Goal: Information Seeking & Learning: Learn about a topic

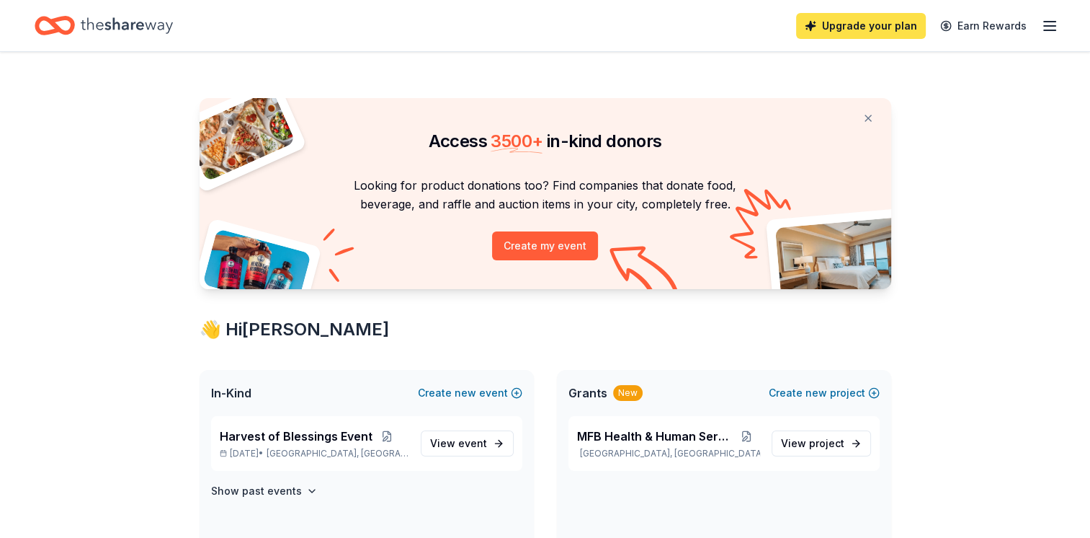
click at [847, 26] on link "Upgrade your plan" at bounding box center [861, 26] width 130 height 26
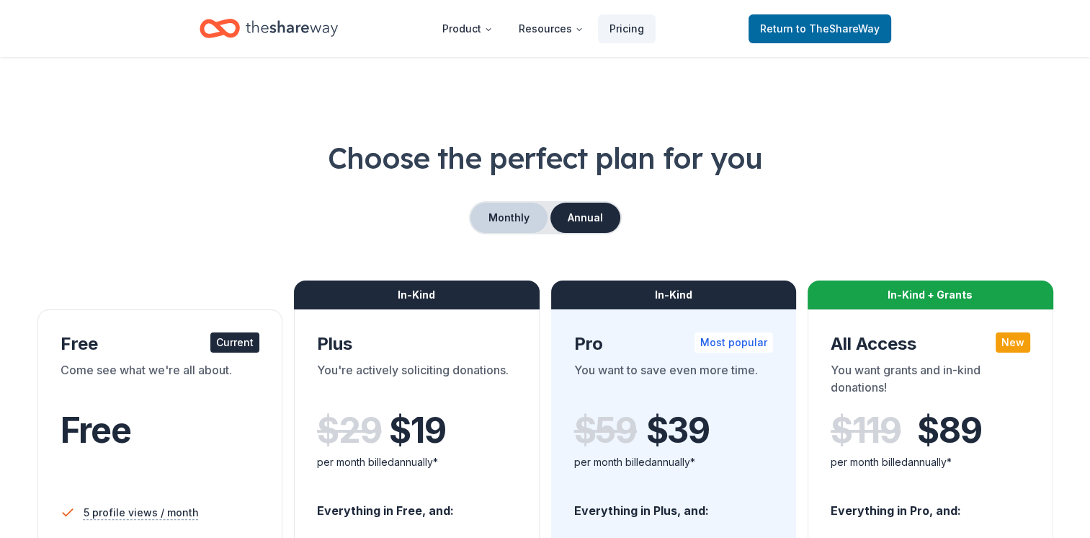
click at [496, 218] on button "Monthly" at bounding box center [509, 218] width 77 height 30
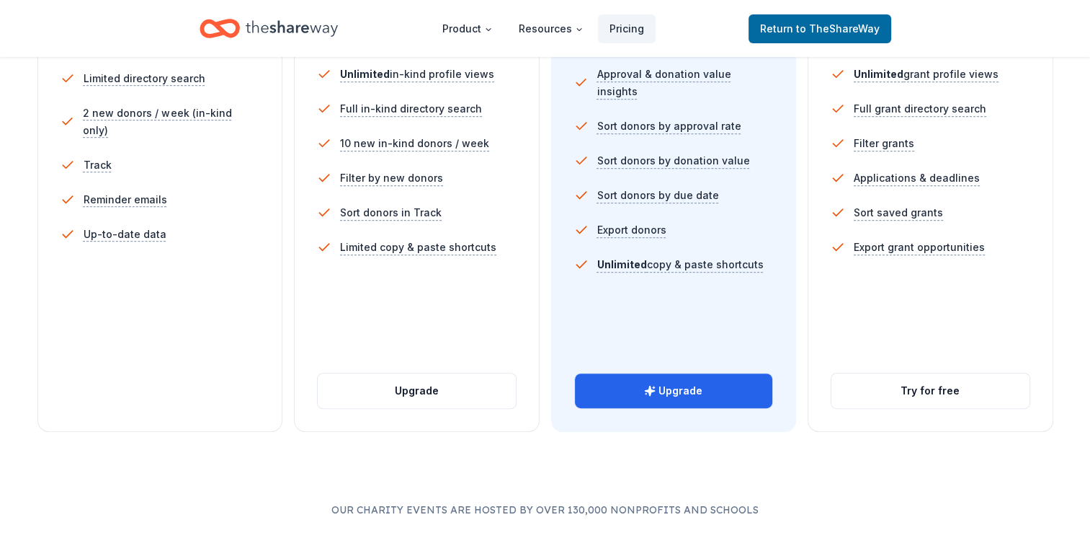
scroll to position [484, 0]
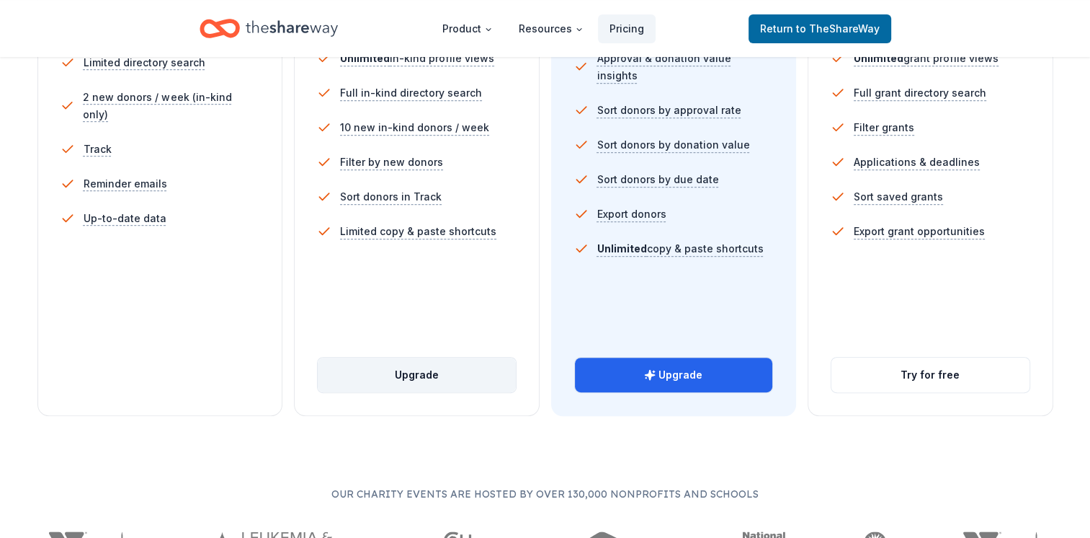
click at [391, 371] on button "Upgrade" at bounding box center [417, 374] width 198 height 35
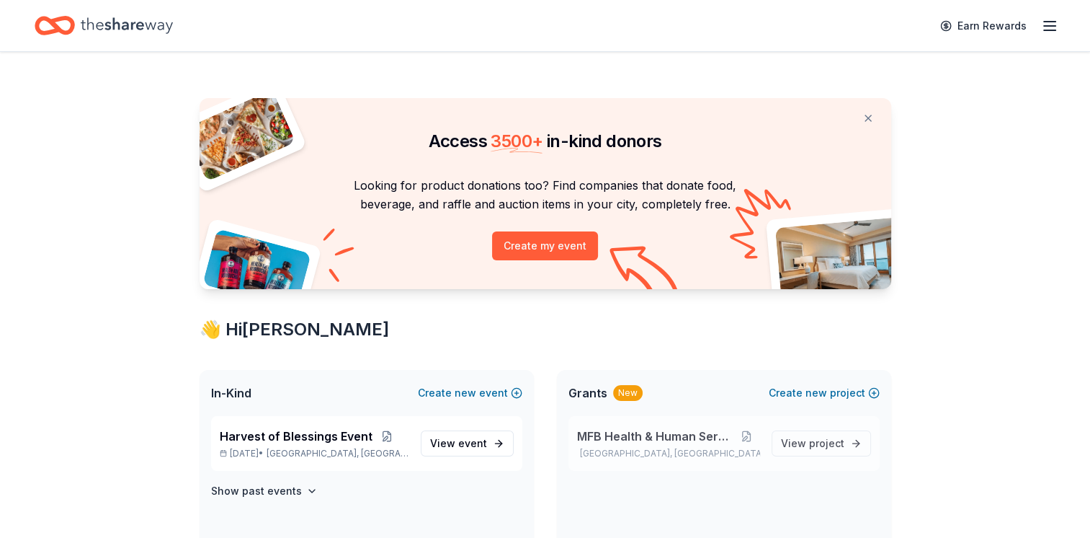
click at [637, 431] on span "MFB Health & Human Services" at bounding box center [655, 435] width 156 height 17
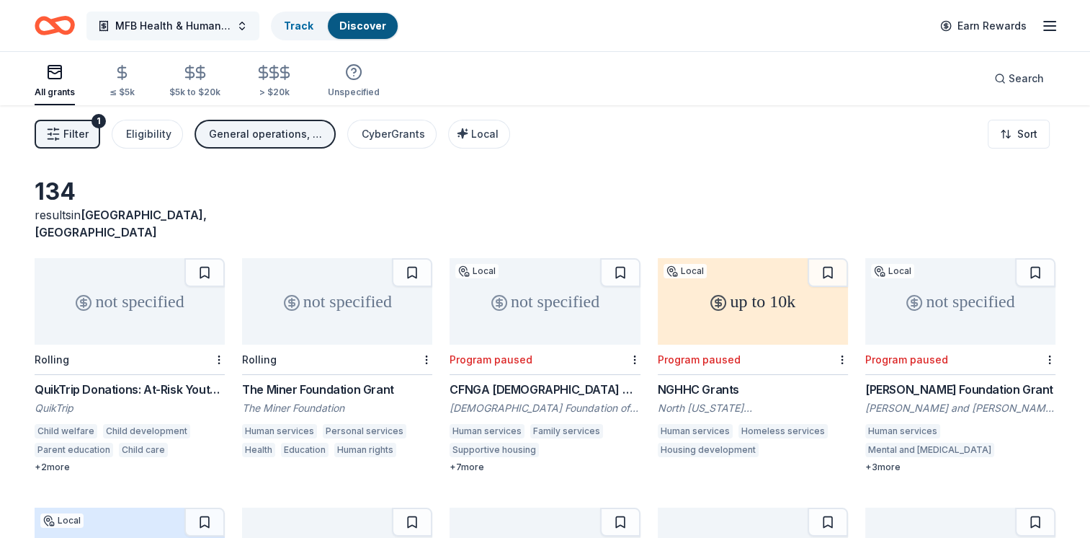
click at [202, 29] on span "MFB Health & Human Services" at bounding box center [172, 25] width 115 height 17
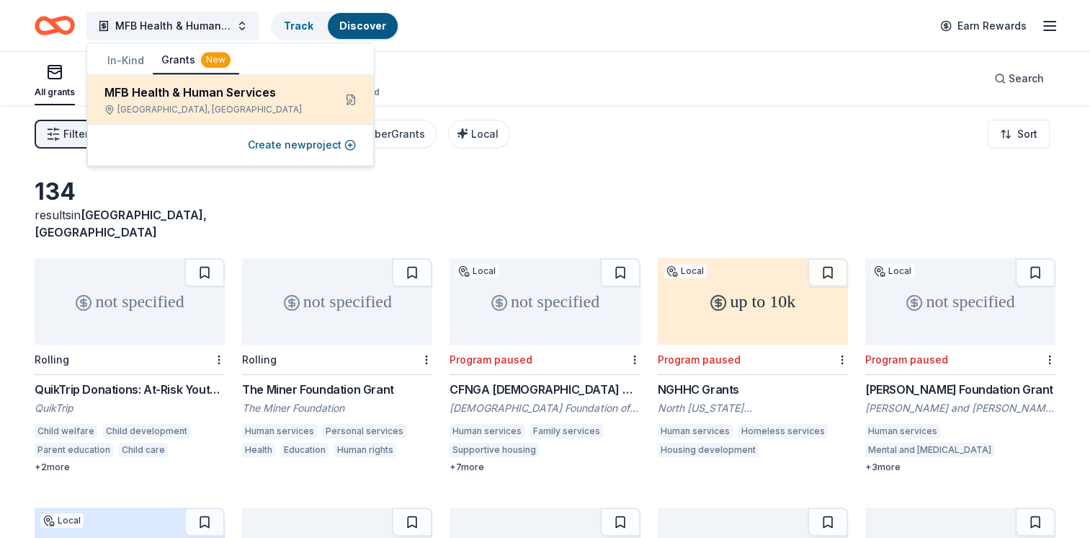
click at [196, 96] on div "MFB Health & Human Services" at bounding box center [213, 92] width 218 height 17
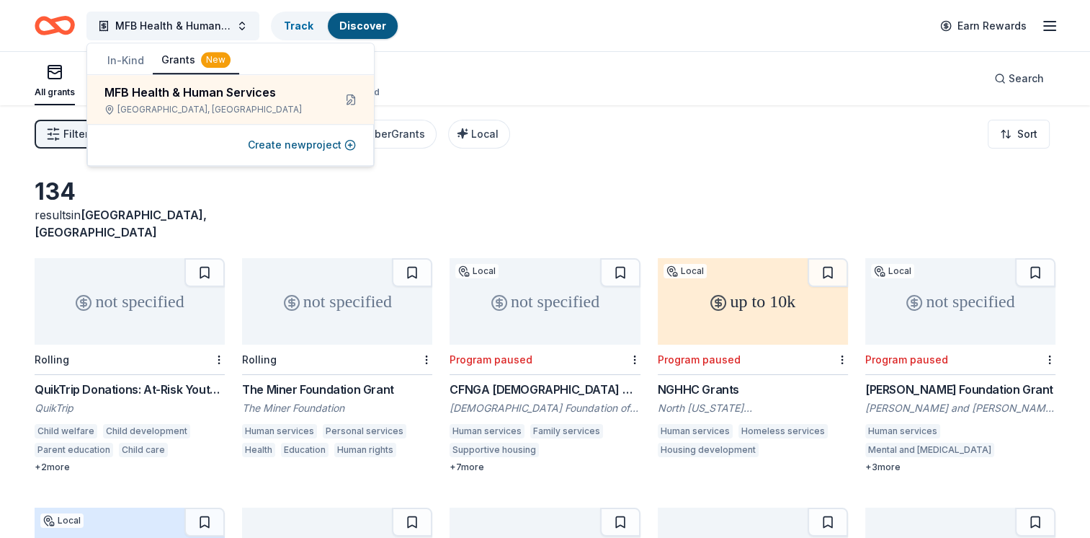
click at [471, 23] on div "MFB Health & Human Services Track Discover Earn Rewards" at bounding box center [545, 26] width 1021 height 34
